Goal: Task Accomplishment & Management: Complete application form

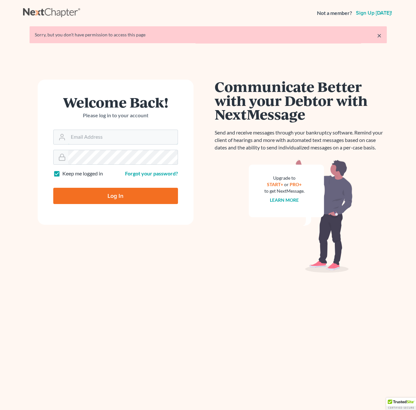
type input "[PERSON_NAME][EMAIL_ADDRESS][DOMAIN_NAME]"
click at [135, 193] on input "Log In" at bounding box center [115, 196] width 125 height 16
type input "Thinking..."
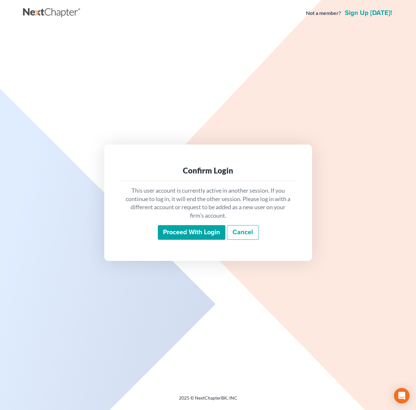
click at [189, 230] on input "Proceed with login" at bounding box center [192, 232] width 68 height 15
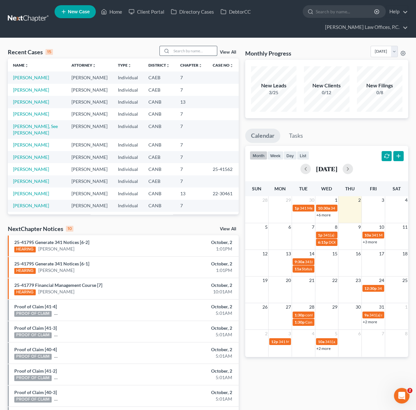
click at [196, 52] on input "search" at bounding box center [194, 50] width 45 height 9
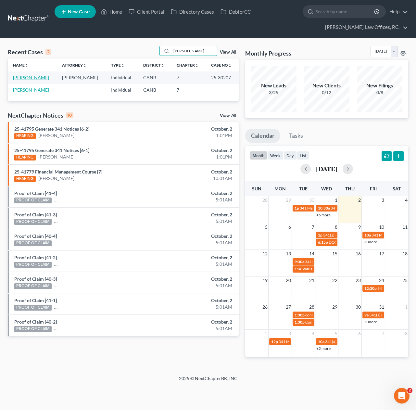
type input "[PERSON_NAME]"
click at [33, 78] on link "[PERSON_NAME]" at bounding box center [31, 78] width 36 height 6
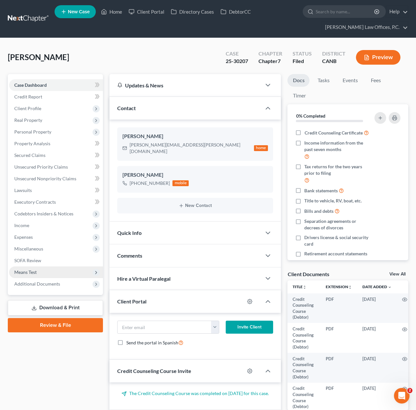
click at [39, 268] on span "Means Test" at bounding box center [56, 272] width 94 height 12
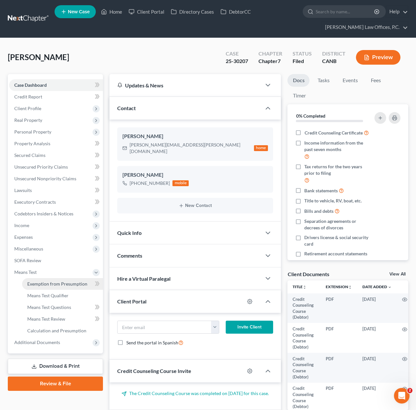
click at [51, 281] on span "Exemption from Presumption" at bounding box center [57, 284] width 60 height 6
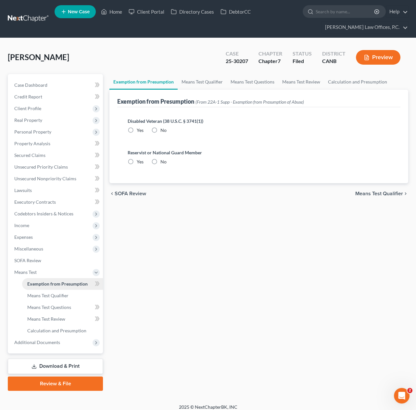
radio input "true"
click at [204, 80] on link "Means Test Qualifier" at bounding box center [202, 82] width 49 height 16
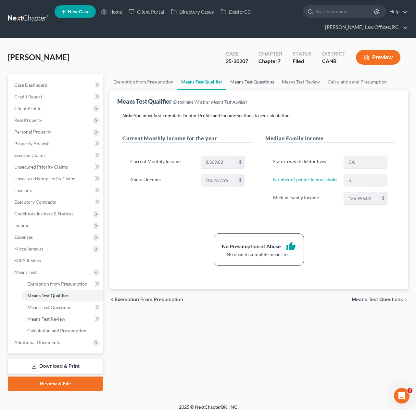
click at [260, 83] on link "Means Test Questions" at bounding box center [252, 82] width 52 height 16
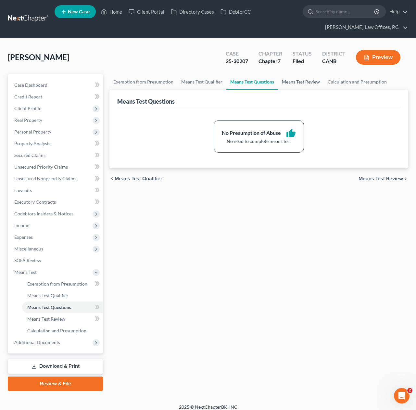
drag, startPoint x: 300, startPoint y: 83, endPoint x: 309, endPoint y: 82, distance: 9.5
click at [300, 83] on link "Means Test Review" at bounding box center [301, 82] width 46 height 16
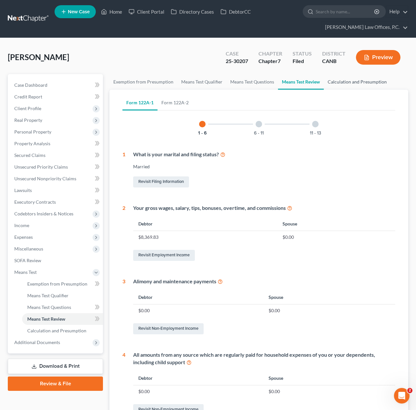
click at [364, 85] on link "Calculation and Presumption" at bounding box center [357, 82] width 67 height 16
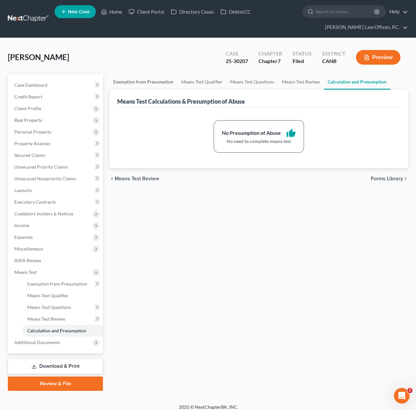
drag, startPoint x: 174, startPoint y: 82, endPoint x: 170, endPoint y: 83, distance: 4.3
click at [174, 82] on link "Exemption from Presumption" at bounding box center [143, 82] width 68 height 16
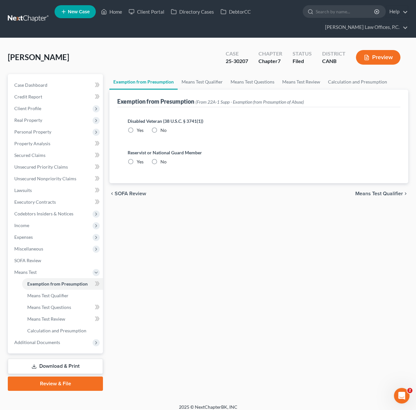
radio input "true"
click at [30, 107] on span "Client Profile" at bounding box center [27, 109] width 27 height 6
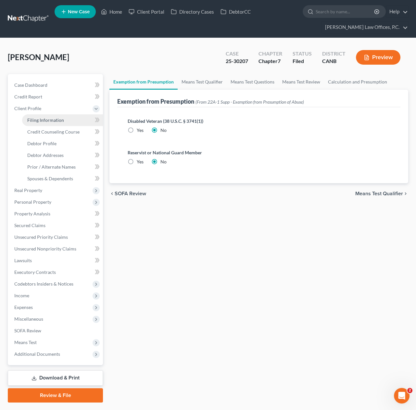
click at [57, 115] on link "Filing Information" at bounding box center [62, 120] width 81 height 12
select select "1"
select select "0"
select select "4"
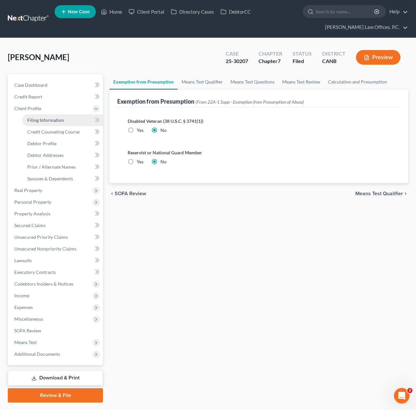
select select "0"
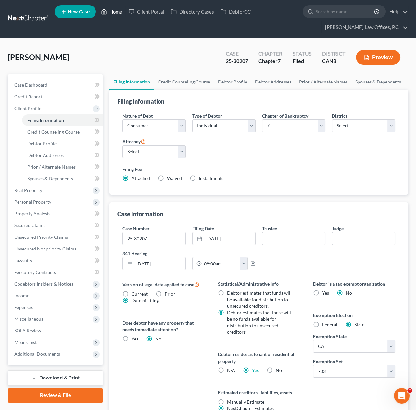
drag, startPoint x: 110, startPoint y: 10, endPoint x: 103, endPoint y: 11, distance: 6.9
click at [110, 10] on link "Home" at bounding box center [112, 12] width 28 height 12
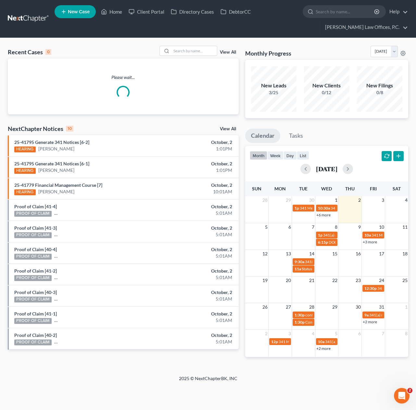
click at [81, 13] on span "New Case" at bounding box center [79, 11] width 22 height 5
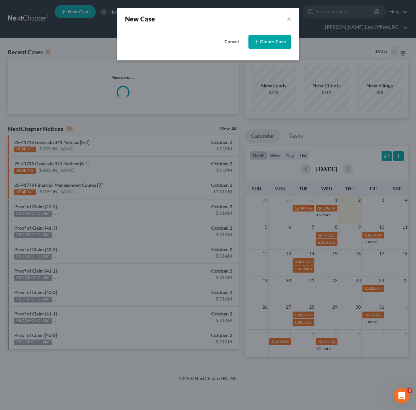
select select "9"
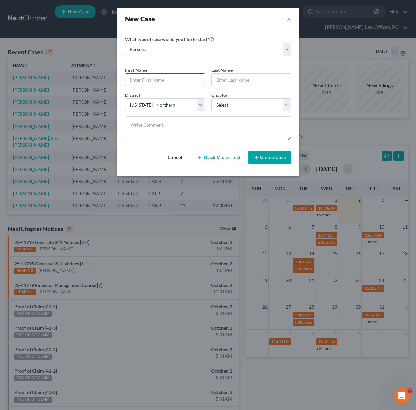
drag, startPoint x: 164, startPoint y: 83, endPoint x: 174, endPoint y: 82, distance: 9.4
click at [169, 82] on input "text" at bounding box center [164, 80] width 79 height 12
type input "[PERSON_NAME]"
select select "8"
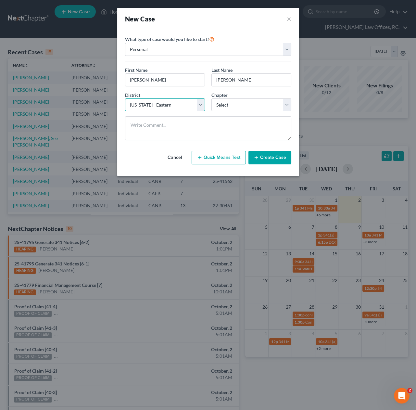
click at [125, 98] on select "Select [US_STATE] - [GEOGRAPHIC_DATA] [US_STATE] - [GEOGRAPHIC_DATA][US_STATE] …" at bounding box center [165, 104] width 80 height 13
click at [261, 105] on select "Select 7 11 12 13" at bounding box center [251, 104] width 80 height 13
select select "0"
click at [211, 98] on select "Select 7 11 12 13" at bounding box center [251, 104] width 80 height 13
click at [275, 162] on button "Create Case" at bounding box center [270, 158] width 43 height 14
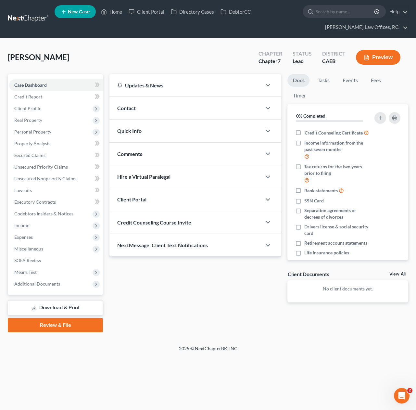
click at [169, 108] on div "Contact" at bounding box center [185, 108] width 152 height 22
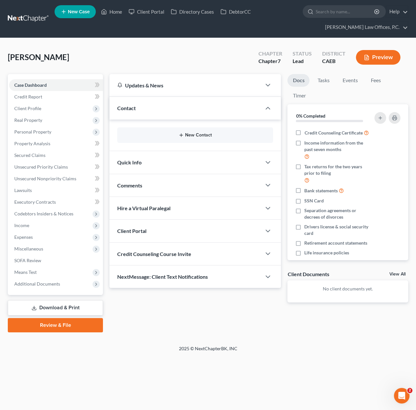
click at [186, 135] on button "New Contact" at bounding box center [195, 135] width 146 height 5
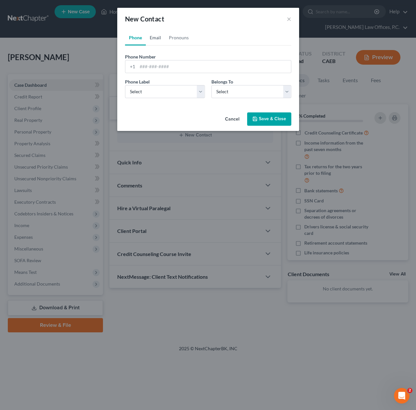
click at [152, 43] on link "Email" at bounding box center [155, 38] width 19 height 16
click at [158, 68] on input "email" at bounding box center [214, 66] width 154 height 12
paste input "[EMAIL_ADDRESS][DOMAIN_NAME]"
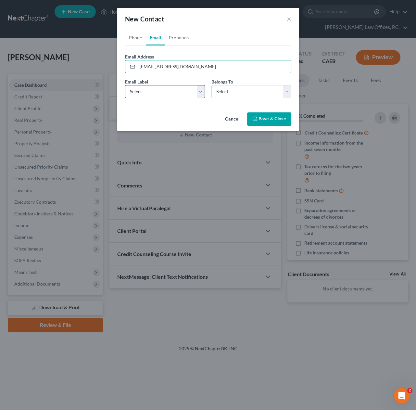
type input "[EMAIL_ADDRESS][DOMAIN_NAME]"
click at [185, 92] on select "Select Home Work Other" at bounding box center [165, 91] width 80 height 13
select select "0"
click at [125, 85] on select "Select Home Work Other" at bounding box center [165, 91] width 80 height 13
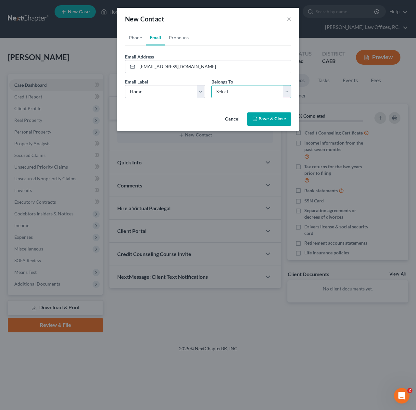
click at [228, 92] on select "Select Client Other" at bounding box center [251, 91] width 80 height 13
select select "0"
click at [211, 85] on select "Select Client Other" at bounding box center [251, 91] width 80 height 13
click at [273, 119] on button "Save & Close" at bounding box center [269, 119] width 44 height 14
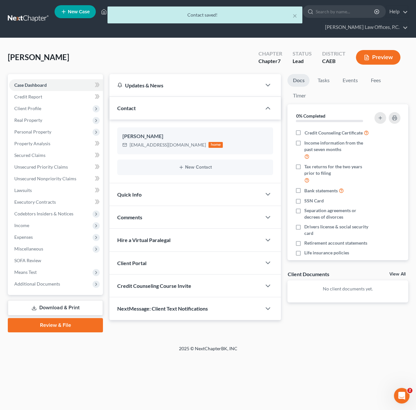
click at [262, 261] on div at bounding box center [271, 262] width 19 height 13
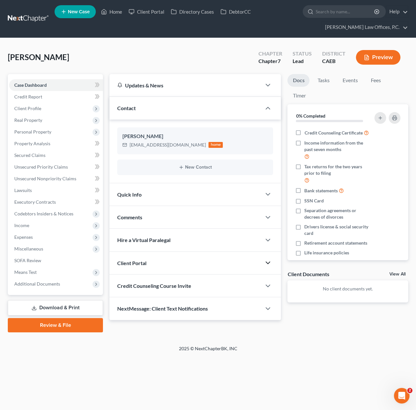
click at [268, 263] on polyline "button" at bounding box center [268, 263] width 4 height 2
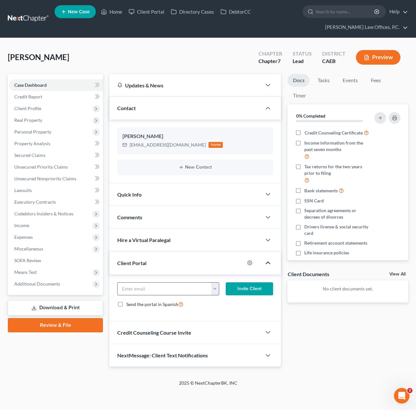
click at [212, 289] on button "button" at bounding box center [215, 289] width 8 height 12
click at [231, 302] on link "[EMAIL_ADDRESS][DOMAIN_NAME]" at bounding box center [255, 303] width 89 height 11
type input "[EMAIL_ADDRESS][DOMAIN_NAME]"
click at [243, 288] on button "Invite Client" at bounding box center [250, 288] width 48 height 13
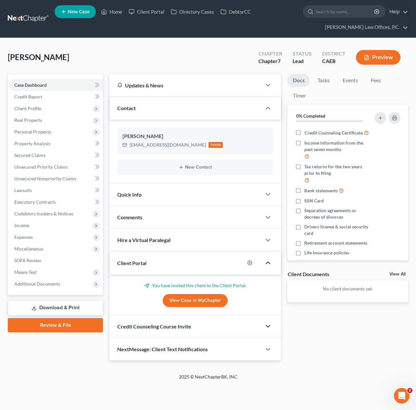
click at [267, 327] on icon "button" at bounding box center [268, 326] width 8 height 8
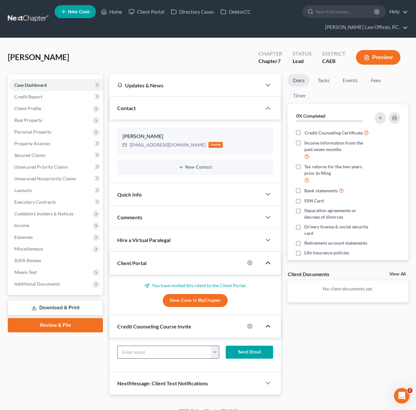
click at [211, 348] on div "[EMAIL_ADDRESS][DOMAIN_NAME]" at bounding box center [168, 352] width 102 height 13
click at [213, 349] on button "button" at bounding box center [215, 352] width 8 height 12
click at [226, 367] on link "[EMAIL_ADDRESS][DOMAIN_NAME]" at bounding box center [255, 366] width 89 height 11
type input "[EMAIL_ADDRESS][DOMAIN_NAME]"
click at [239, 354] on button "Send Email" at bounding box center [250, 352] width 48 height 13
